Goal: Check status: Check status

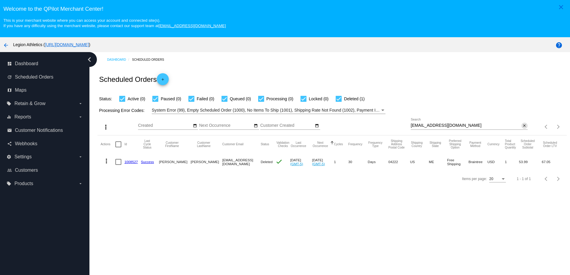
click at [522, 127] on mat-icon "close" at bounding box center [524, 126] width 4 height 5
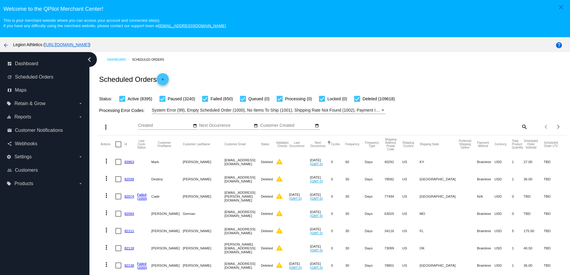
click at [521, 128] on mat-icon "search" at bounding box center [524, 126] width 7 height 9
paste input "[EMAIL_ADDRESS][DOMAIN_NAME]"
type input "[EMAIL_ADDRESS][DOMAIN_NAME]"
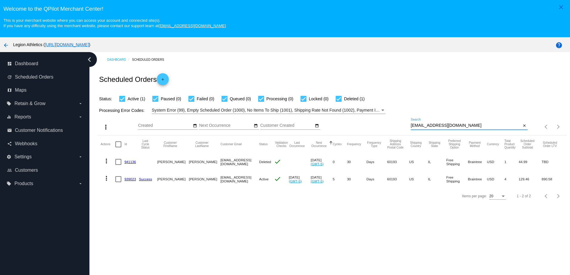
click at [130, 181] on link "939023" at bounding box center [130, 179] width 12 height 4
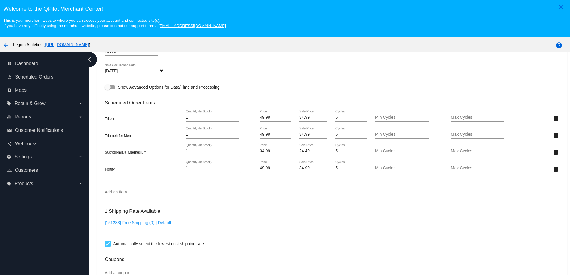
scroll to position [388, 0]
